Goal: Navigation & Orientation: Find specific page/section

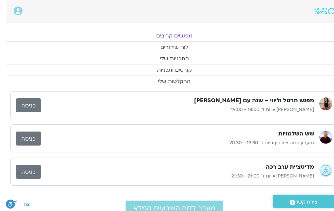
scroll to position [0, -4]
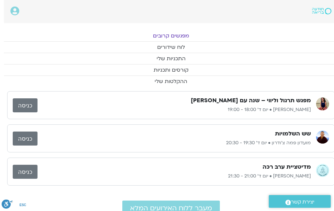
click at [180, 36] on link "מפגשים קרובים" at bounding box center [171, 35] width 334 height 11
click at [161, 37] on link "מפגשים קרובים" at bounding box center [171, 35] width 334 height 11
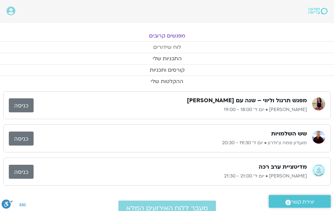
click at [173, 49] on link "לוח שידורים" at bounding box center [167, 47] width 334 height 11
